Goal: Find contact information: Find contact information

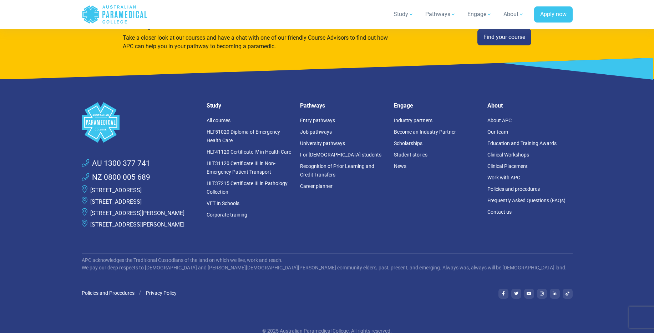
scroll to position [1922, 0]
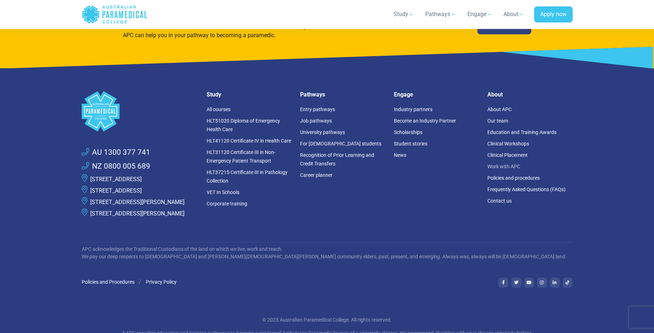
click at [492, 168] on link "Work with APC" at bounding box center [503, 166] width 33 height 6
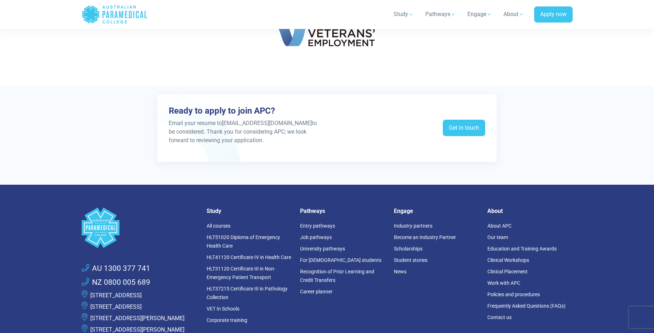
scroll to position [1351, 0]
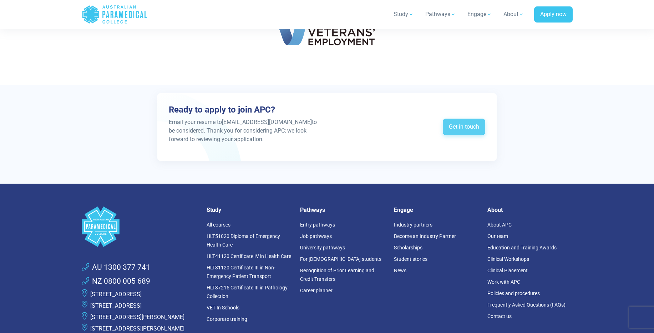
click at [477, 126] on link "Get in touch" at bounding box center [464, 126] width 42 height 16
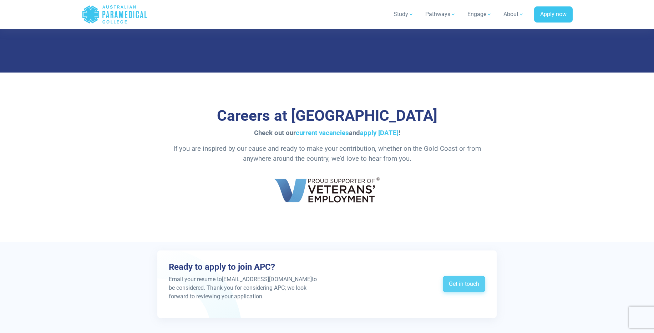
scroll to position [1174, 0]
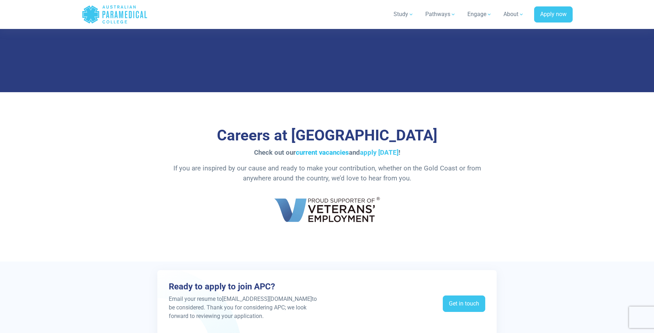
click at [321, 151] on link "current vacancies" at bounding box center [322, 152] width 53 height 8
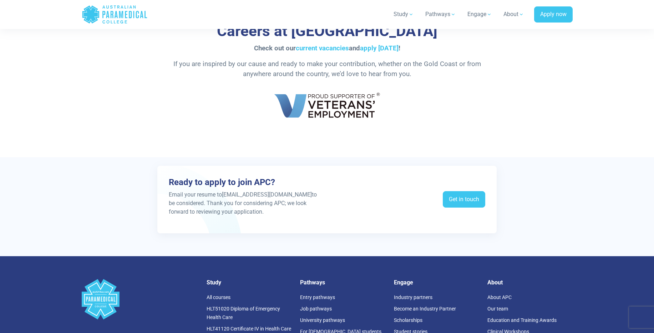
scroll to position [1278, 0]
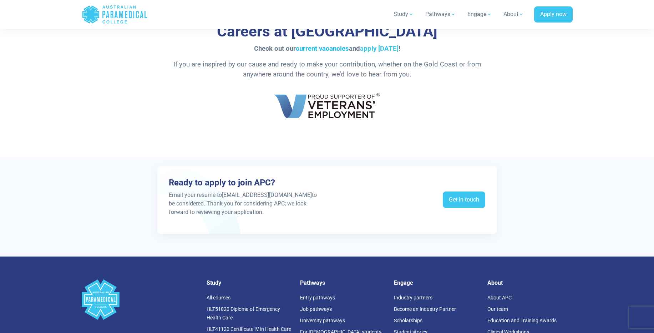
click at [321, 46] on link "current vacancies" at bounding box center [322, 49] width 53 height 8
